Goal: Transaction & Acquisition: Obtain resource

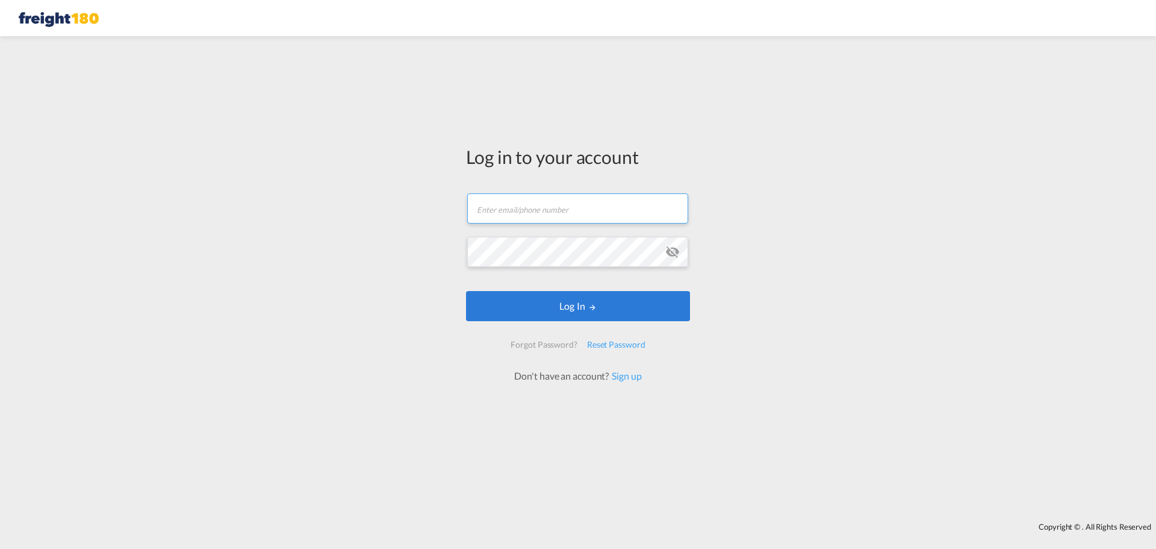
click at [562, 207] on input "text" at bounding box center [577, 208] width 221 height 30
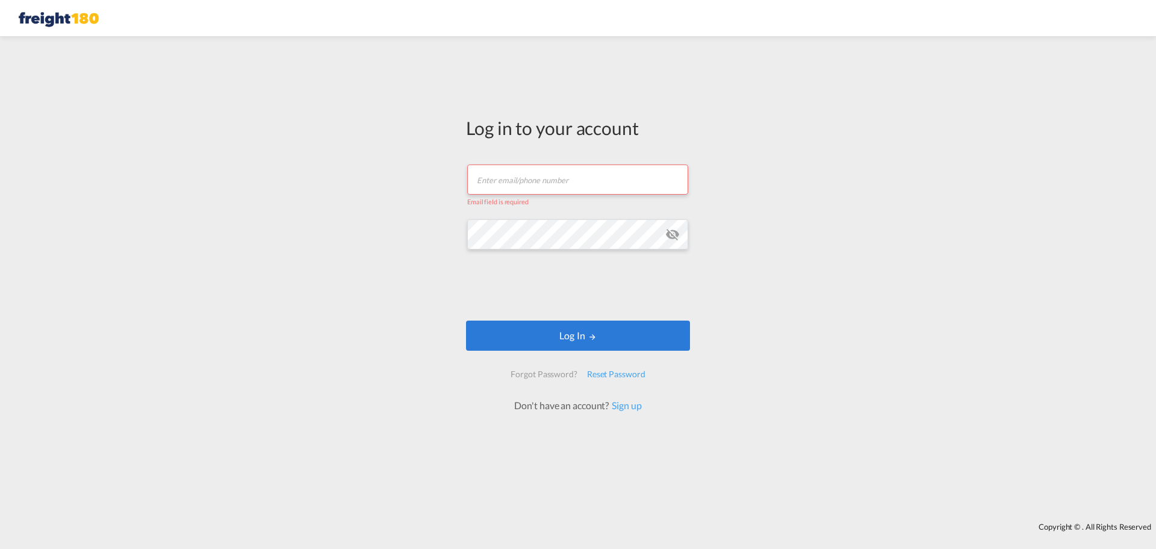
type input "[EMAIL_ADDRESS][DOMAIN_NAME]"
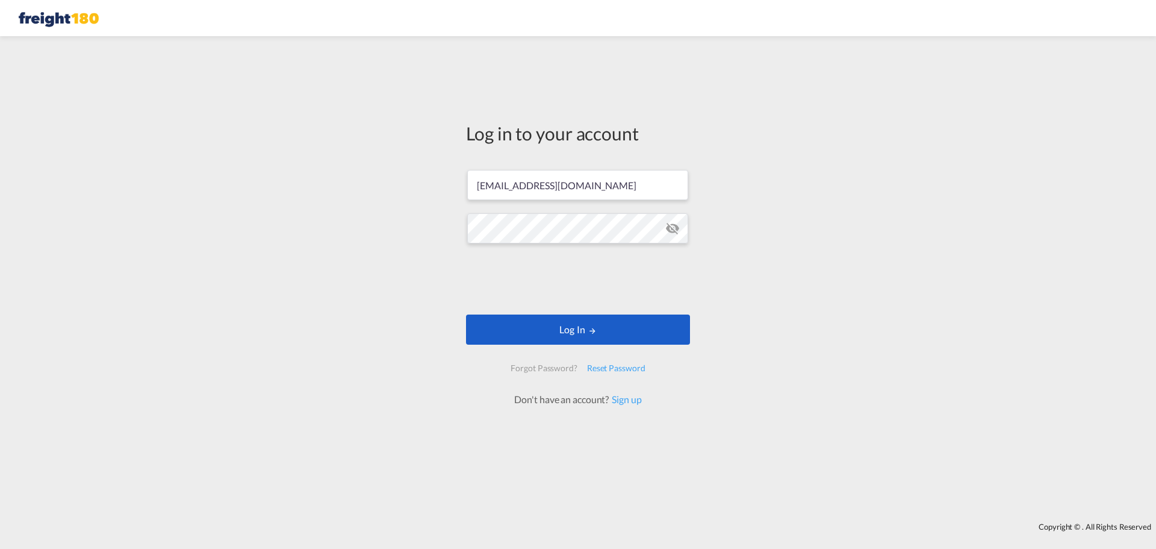
click at [558, 324] on button "Log In" at bounding box center [578, 329] width 224 height 30
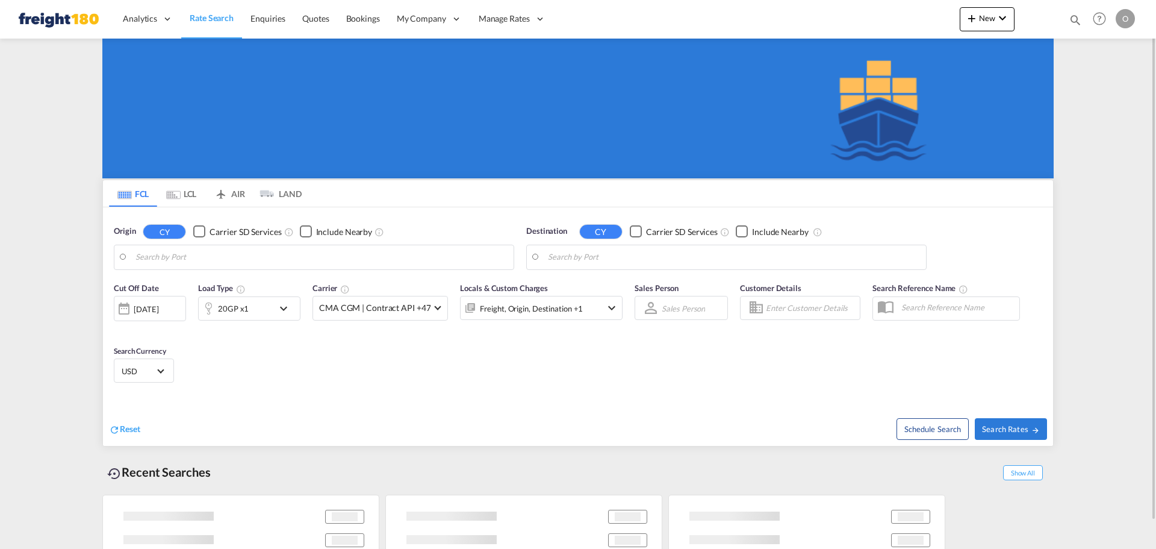
type input "[US_STATE][GEOGRAPHIC_DATA], [GEOGRAPHIC_DATA], [GEOGRAPHIC_DATA]"
type input "Caucedo, DOCAU"
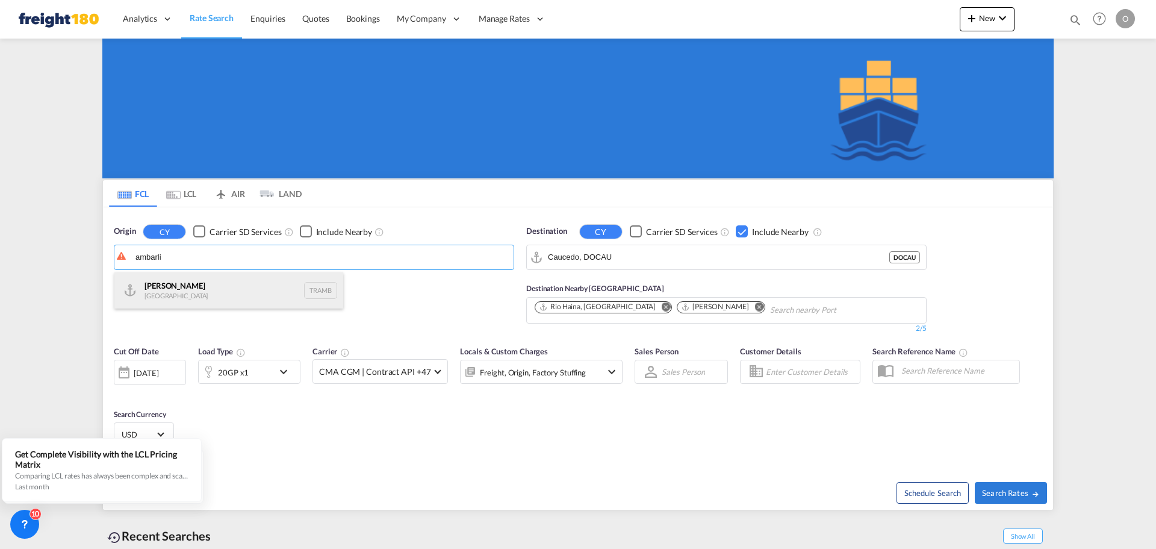
click at [225, 292] on div "Ambarli [GEOGRAPHIC_DATA] TRAMB" at bounding box center [228, 290] width 229 height 36
type input "Ambarli, TRAMB"
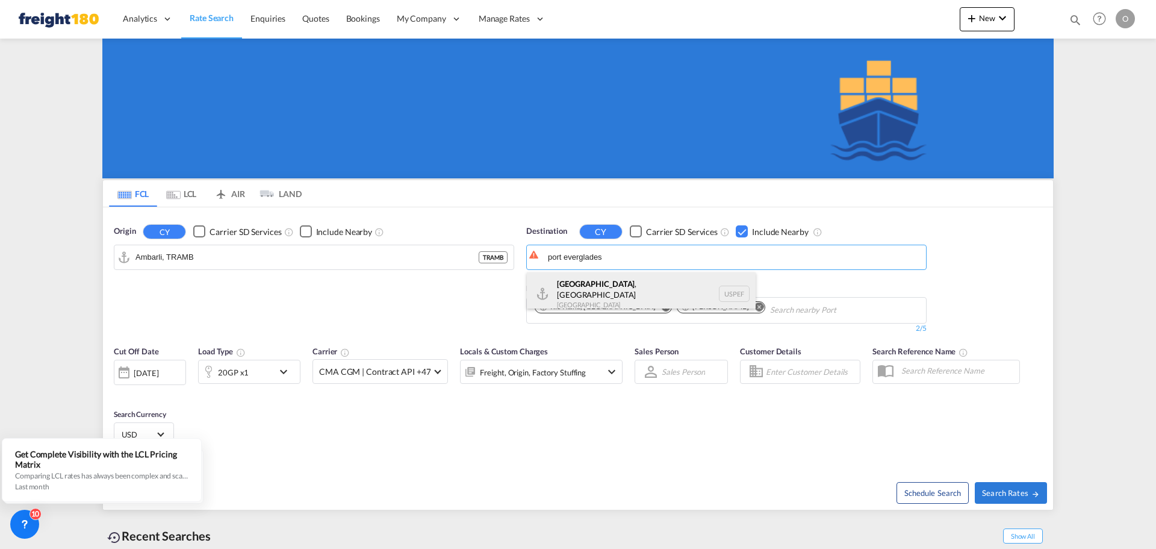
click at [598, 285] on div "[GEOGRAPHIC_DATA] , [GEOGRAPHIC_DATA] [GEOGRAPHIC_DATA] USPEF" at bounding box center [641, 293] width 229 height 43
type input "[GEOGRAPHIC_DATA], [GEOGRAPHIC_DATA], USPEF"
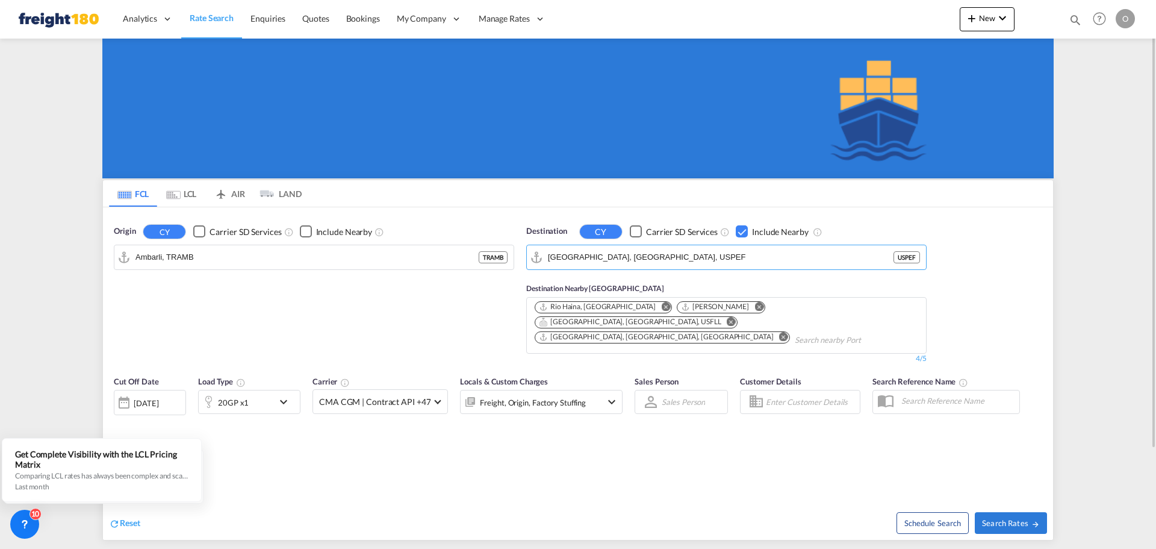
click at [307, 231] on div "Checkbox No Ink" at bounding box center [306, 231] width 12 height 12
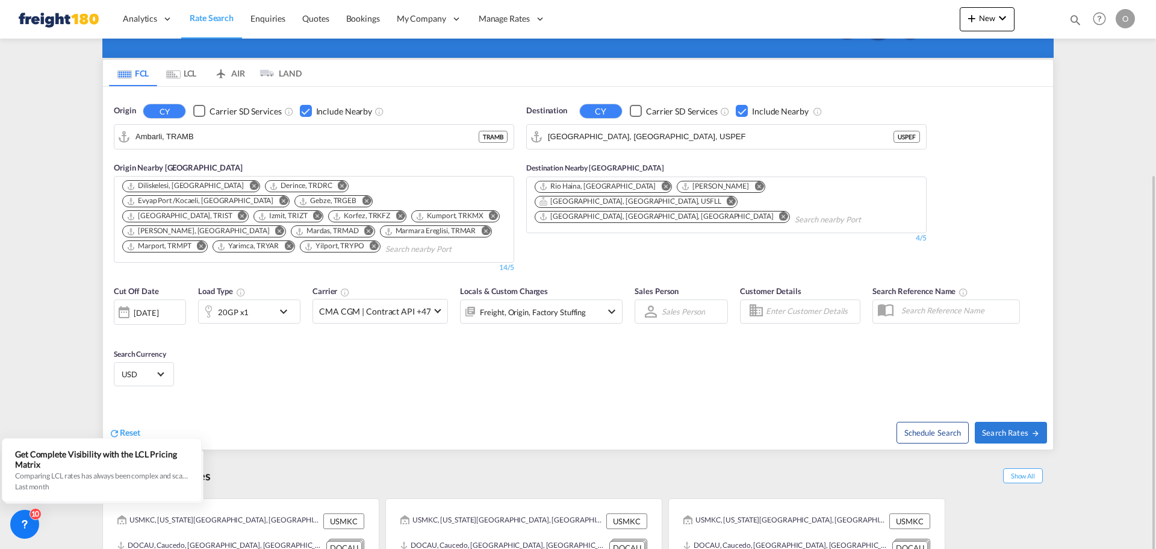
scroll to position [167, 0]
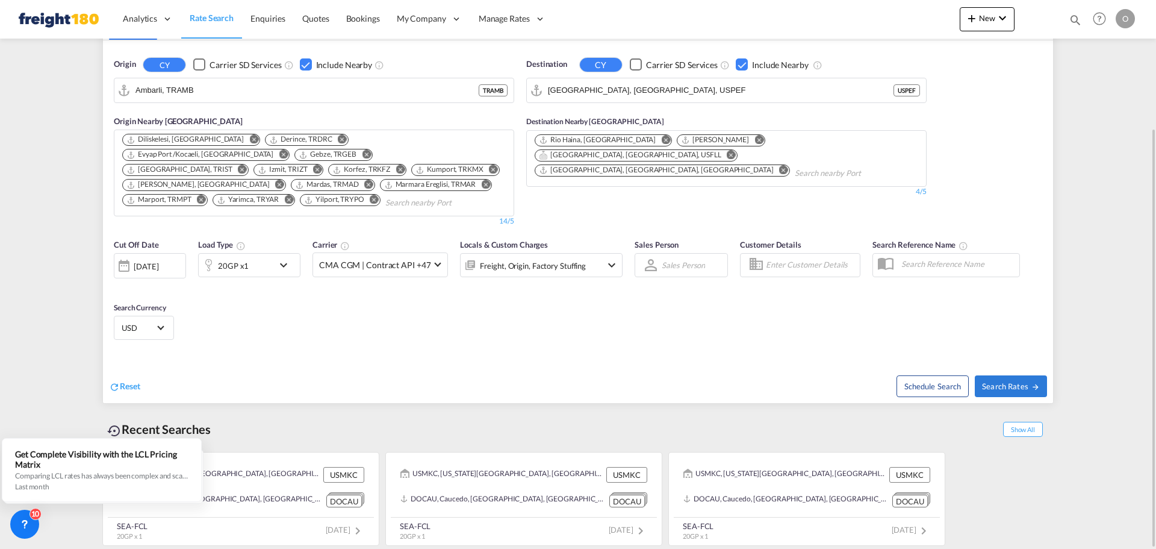
click at [605, 264] on md-icon "icon-chevron-down" at bounding box center [612, 265] width 14 height 14
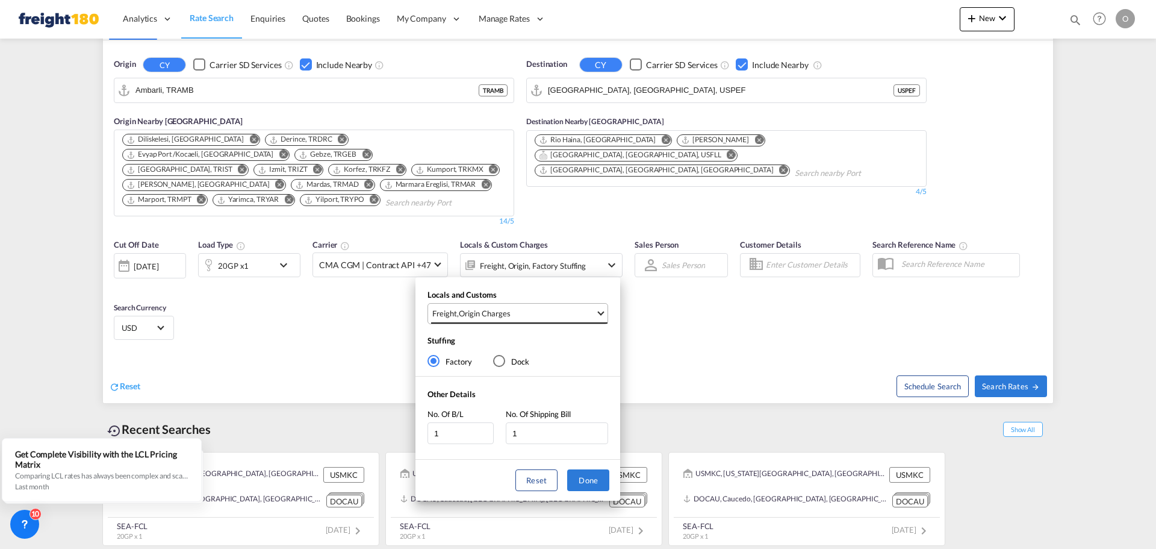
click at [600, 311] on span "Select Locals and Customs: \aFreight, \aOrigin Charges" at bounding box center [601, 312] width 7 height 7
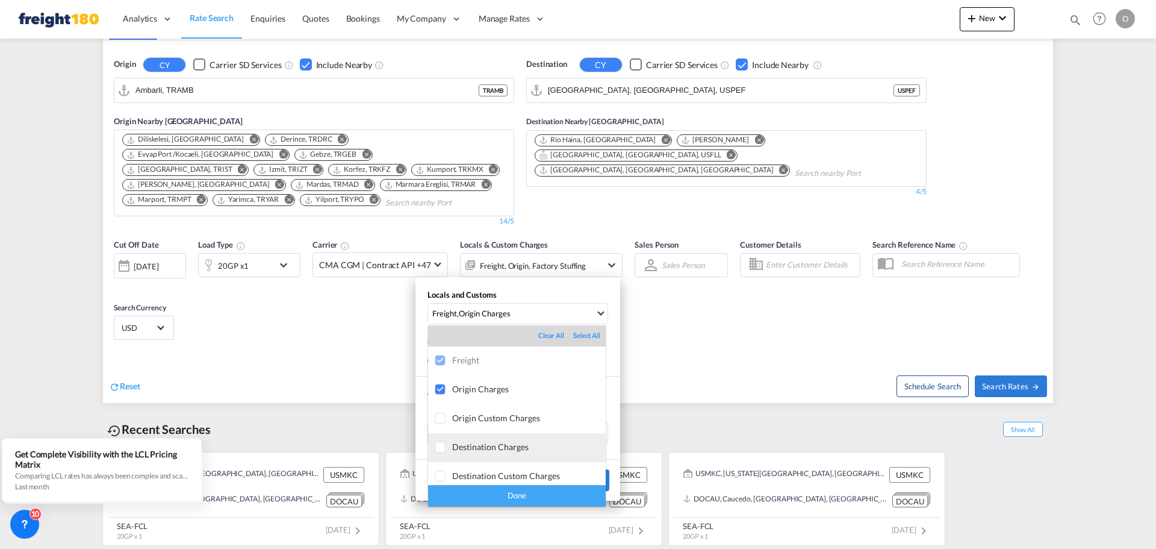
click at [438, 449] on div at bounding box center [441, 447] width 12 height 12
click at [511, 499] on div "Done" at bounding box center [517, 495] width 178 height 21
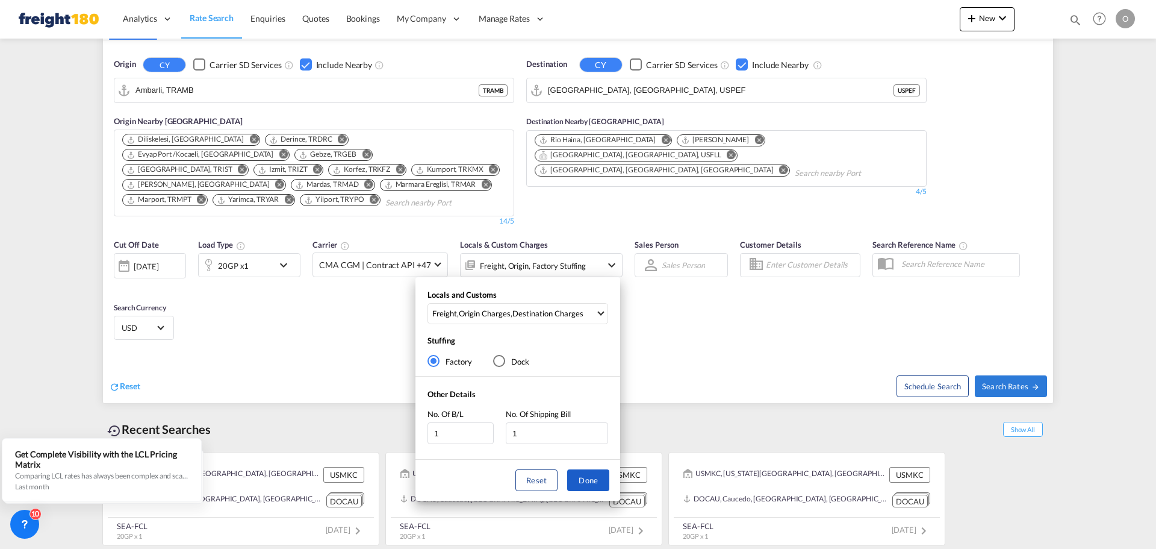
click at [588, 482] on button "Done" at bounding box center [588, 480] width 42 height 22
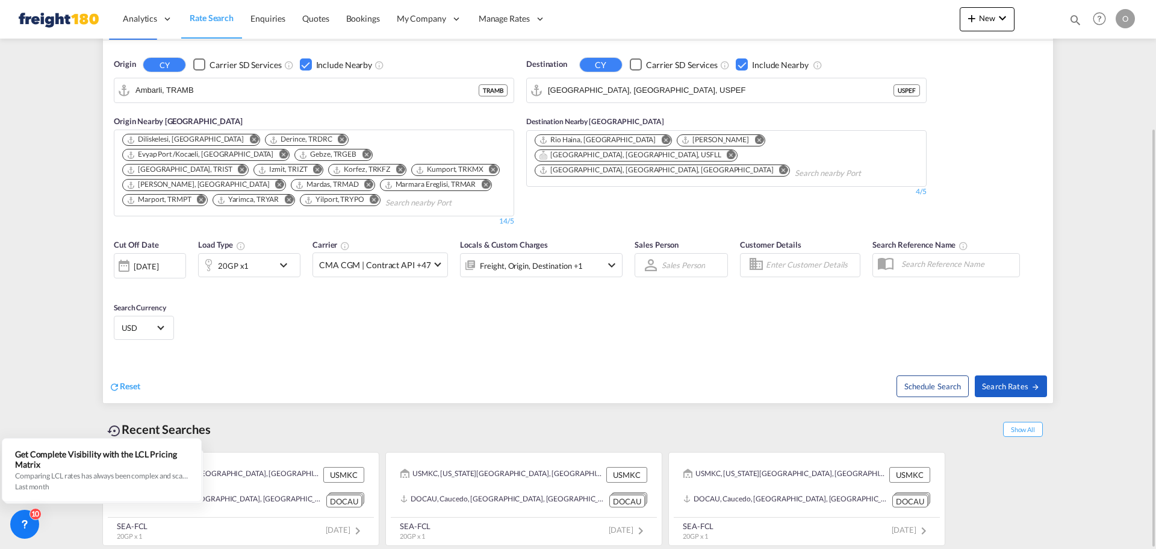
click at [1003, 384] on span "Search Rates" at bounding box center [1011, 386] width 58 height 10
click at [1013, 382] on span "Search Rates" at bounding box center [1011, 386] width 58 height 10
click at [1007, 388] on span "Search Rates" at bounding box center [1011, 386] width 58 height 10
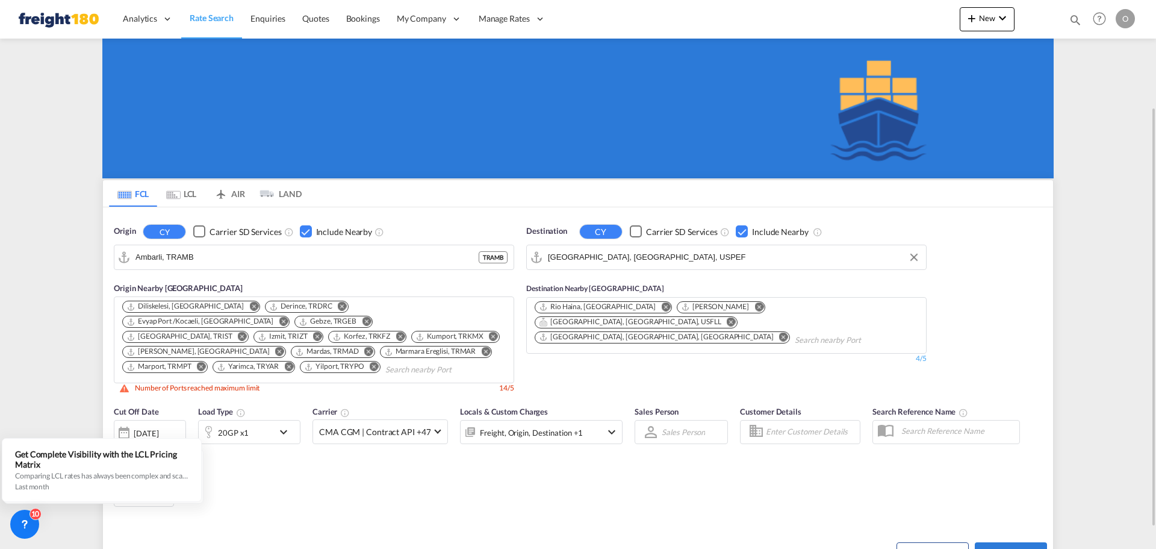
scroll to position [60, 0]
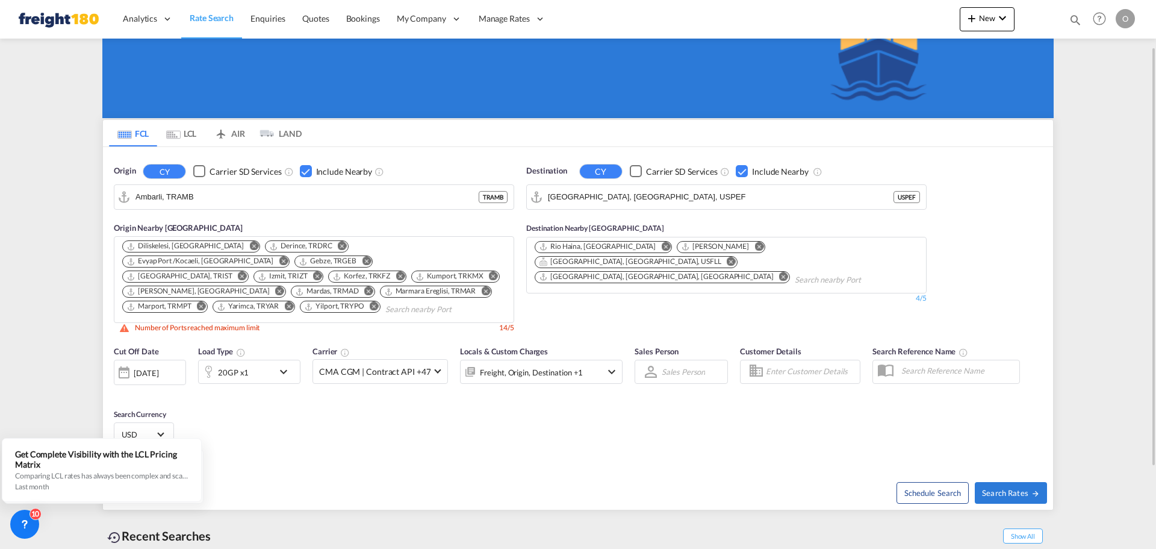
click at [379, 302] on md-icon "Remove" at bounding box center [374, 306] width 9 height 9
click at [293, 302] on md-icon "Remove" at bounding box center [288, 306] width 9 height 9
click at [481, 290] on md-icon "Remove" at bounding box center [485, 291] width 9 height 9
click at [463, 287] on md-icon "Remove" at bounding box center [458, 291] width 9 height 9
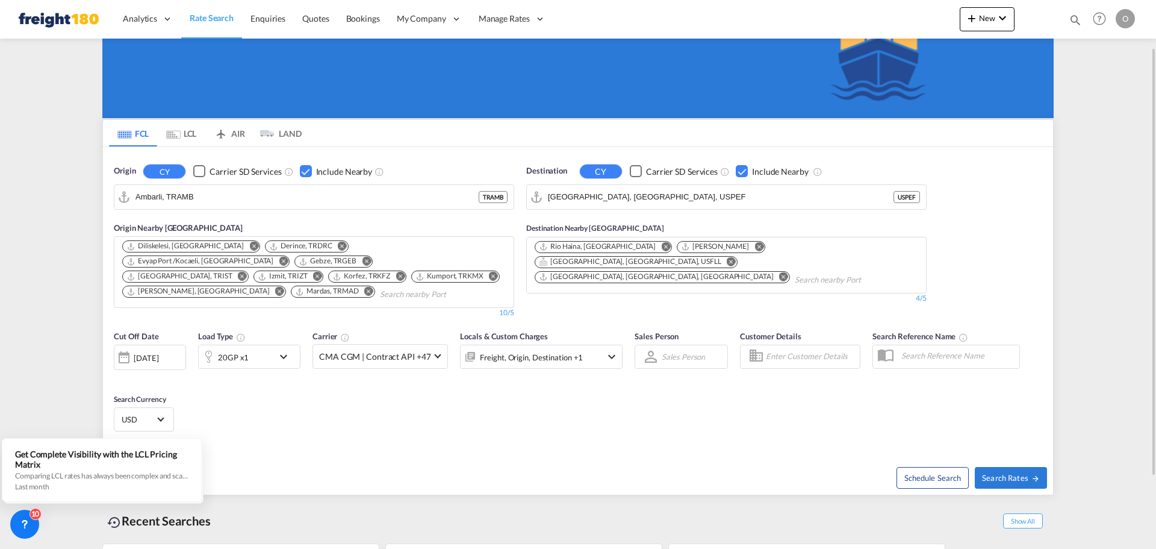
click at [284, 287] on md-icon "Remove" at bounding box center [279, 291] width 9 height 9
click at [205, 287] on md-icon "Remove" at bounding box center [200, 291] width 9 height 9
click at [489, 275] on md-icon "Remove" at bounding box center [493, 276] width 9 height 9
click at [249, 244] on md-icon "Remove" at bounding box center [253, 245] width 9 height 9
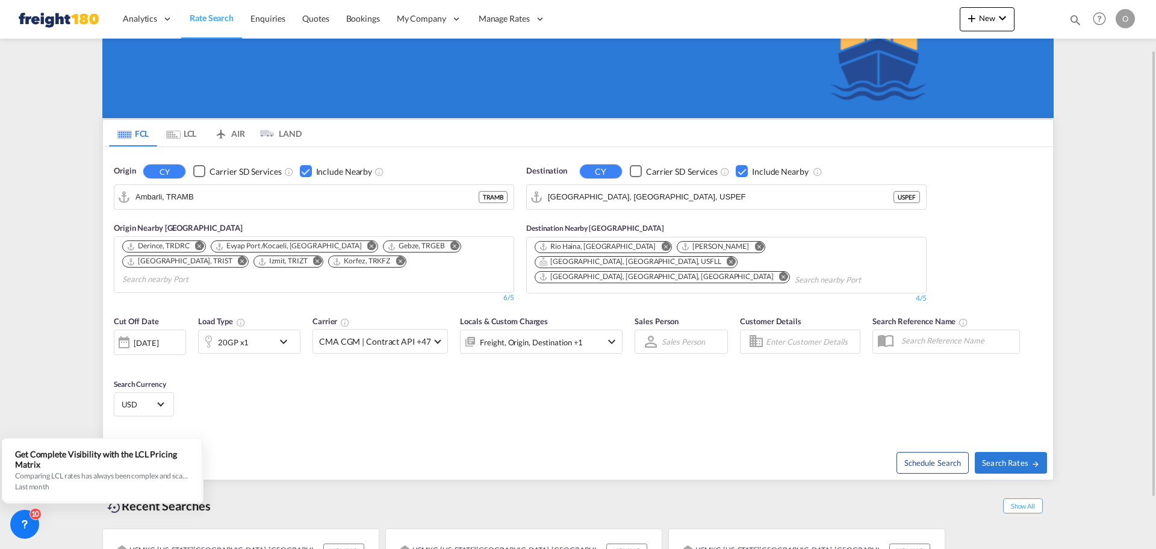
click at [661, 244] on md-icon "Remove" at bounding box center [665, 245] width 9 height 9
click at [612, 246] on md-icon "Remove" at bounding box center [616, 245] width 9 height 9
click at [727, 244] on md-icon "Remove" at bounding box center [731, 245] width 9 height 9
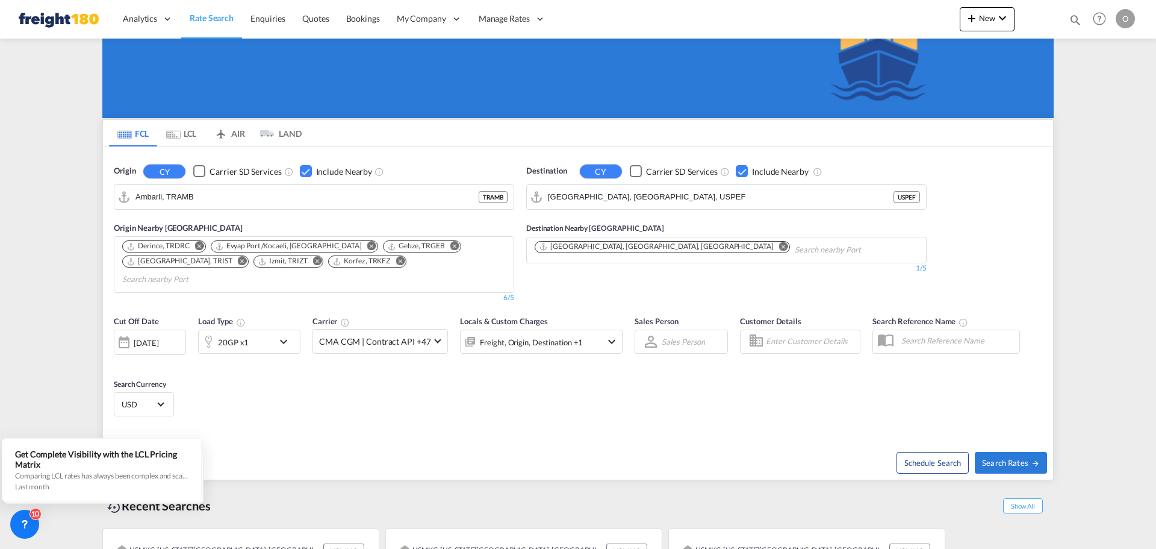
click at [608, 334] on md-icon "icon-chevron-down" at bounding box center [612, 341] width 14 height 14
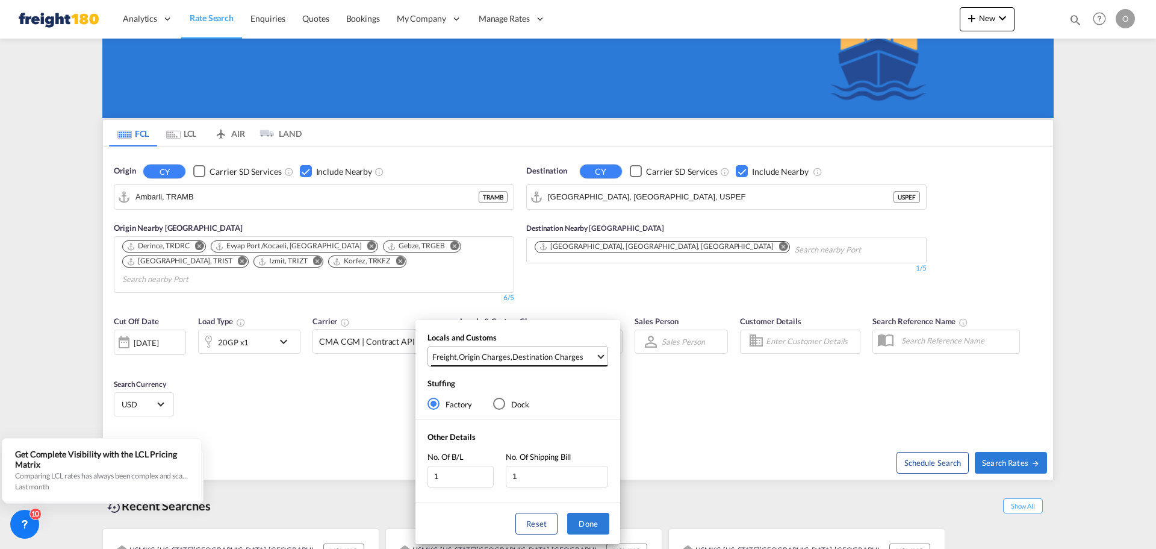
click at [598, 355] on span "Select Locals and Customs: \aFreight, \aOrigin Charges, \aDestination Charges" at bounding box center [601, 355] width 7 height 7
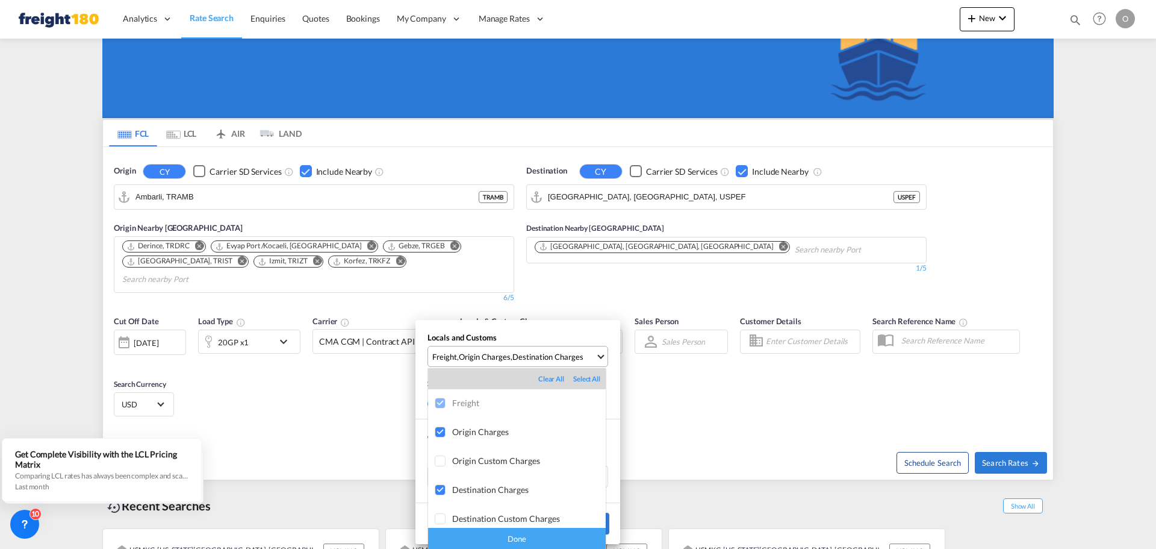
click at [598, 355] on md-backdrop at bounding box center [578, 274] width 1156 height 549
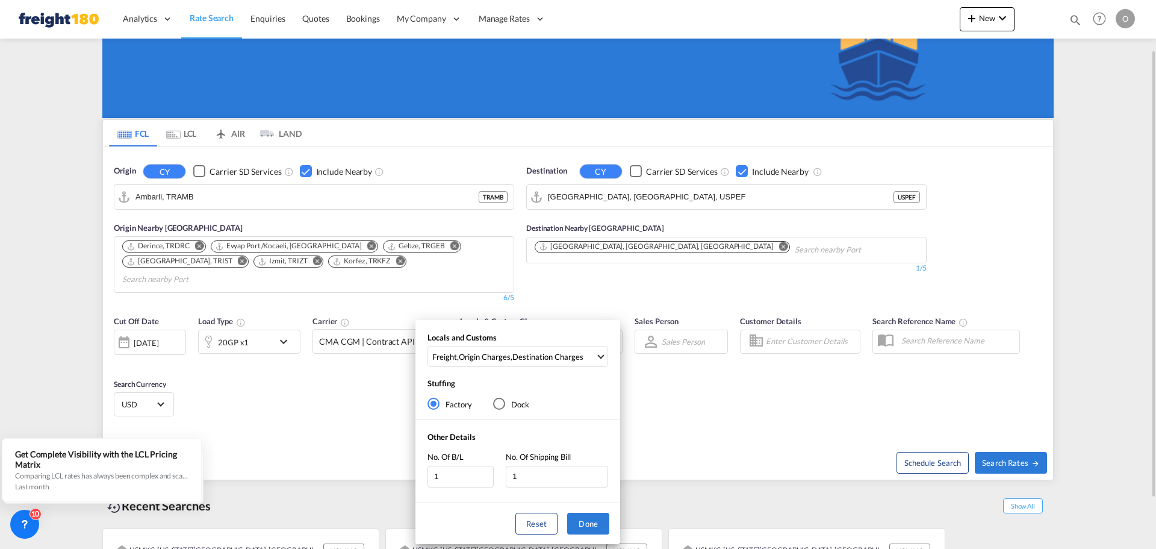
drag, startPoint x: 594, startPoint y: 520, endPoint x: 816, endPoint y: 501, distance: 223.0
click at [595, 520] on button "Done" at bounding box center [588, 523] width 42 height 22
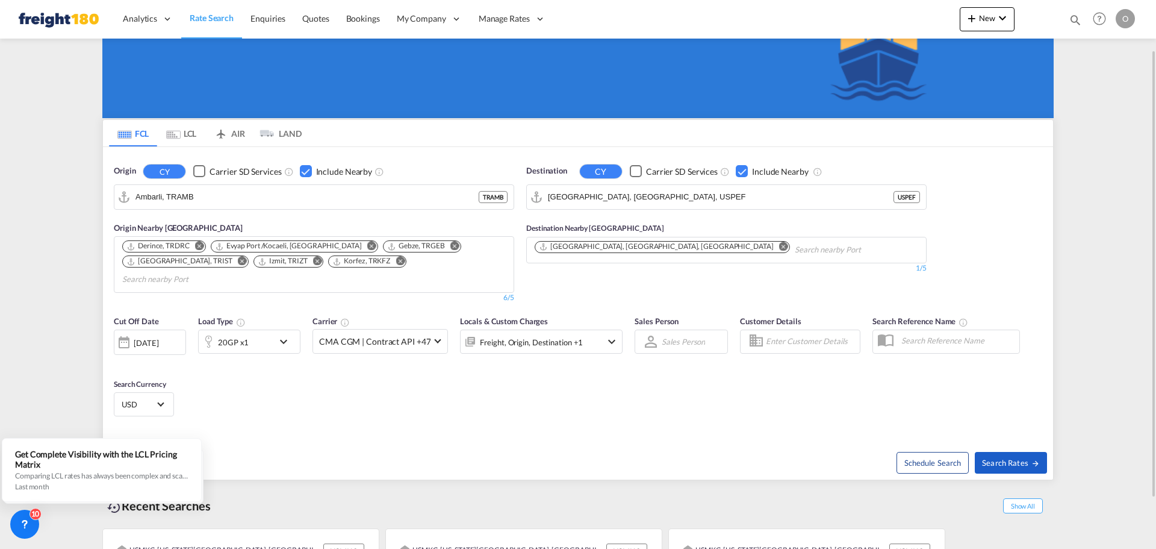
click at [1010, 458] on span "Search Rates" at bounding box center [1011, 463] width 58 height 10
click at [396, 258] on md-icon "Remove" at bounding box center [400, 261] width 9 height 9
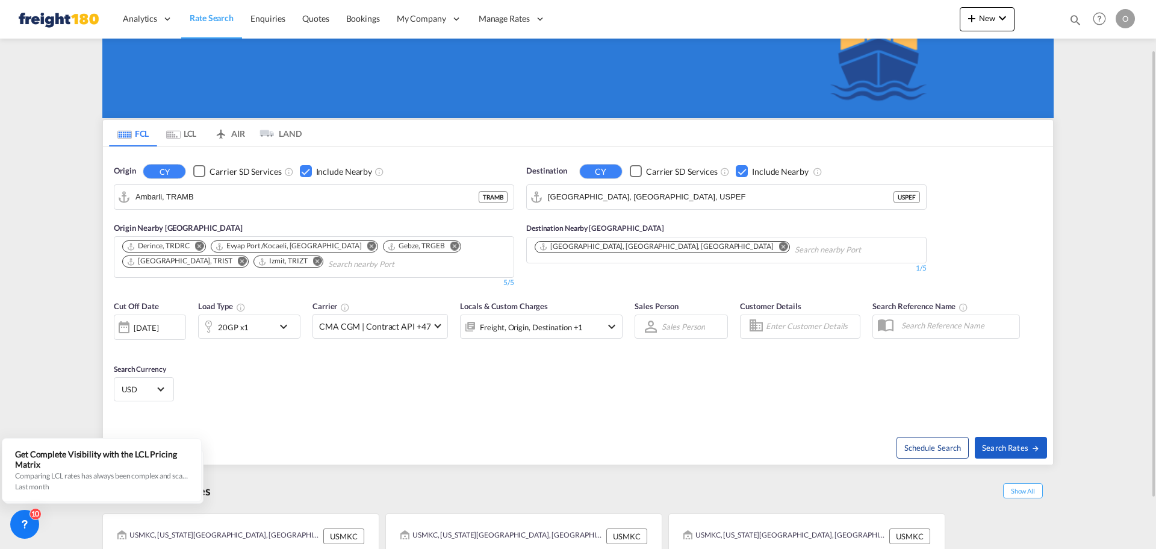
click at [1010, 444] on span "Search Rates" at bounding box center [1011, 448] width 58 height 10
type input "TRAMB to USPEF / [DATE]"
